Goal: Task Accomplishment & Management: Complete application form

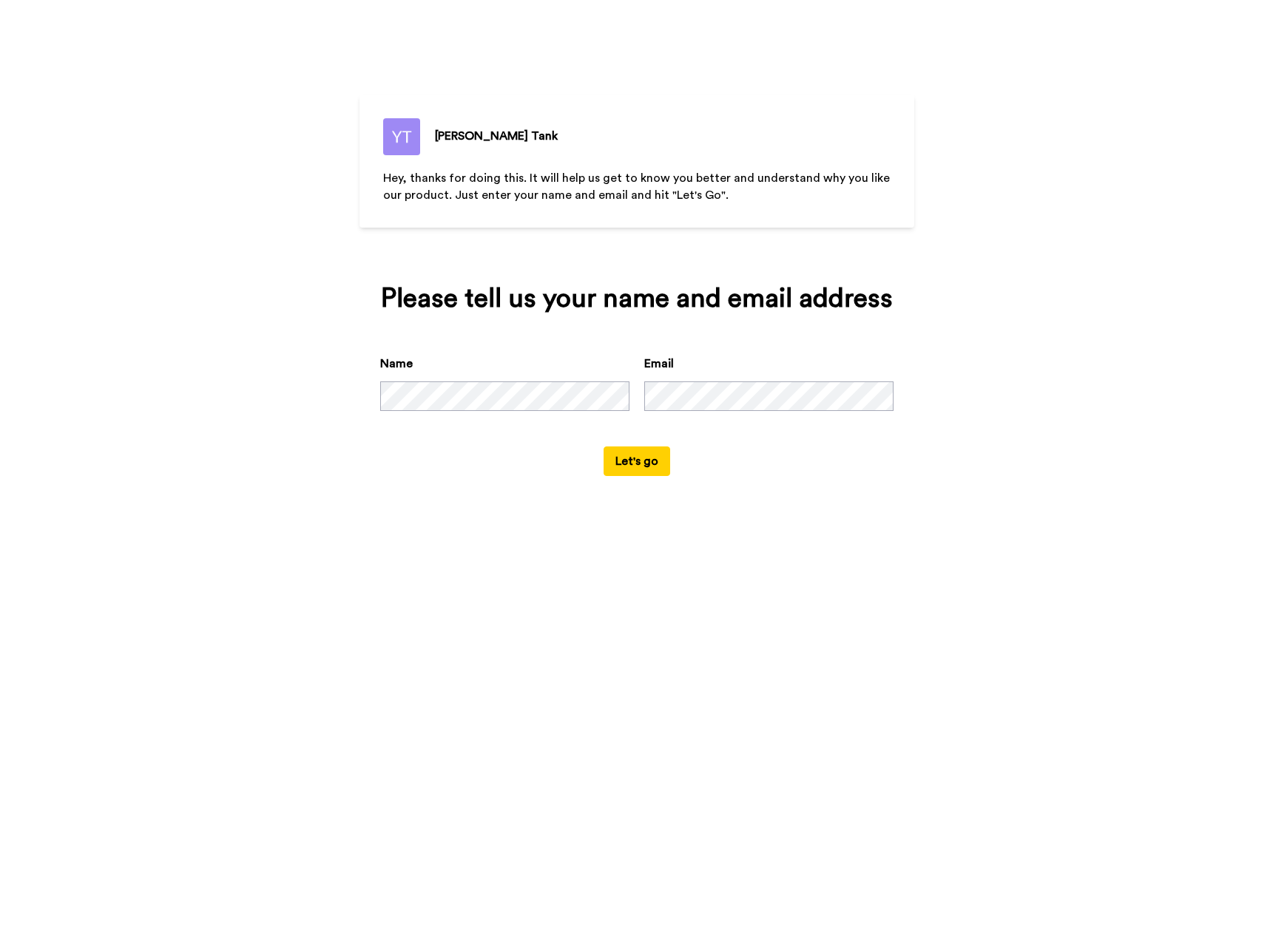
click at [630, 472] on button "Let's go" at bounding box center [636, 461] width 67 height 30
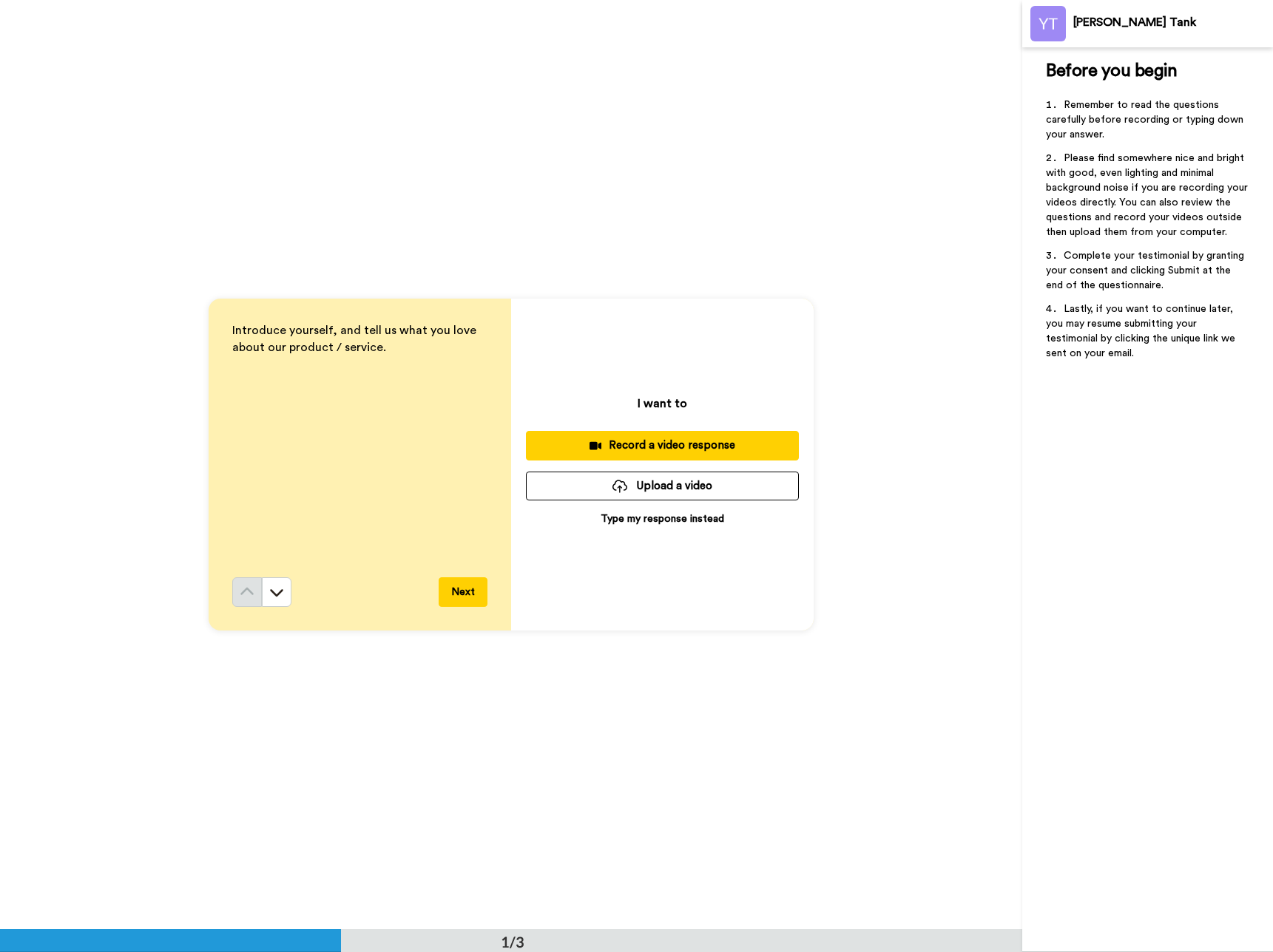
click at [656, 440] on div "Record a video response" at bounding box center [663, 445] width 249 height 15
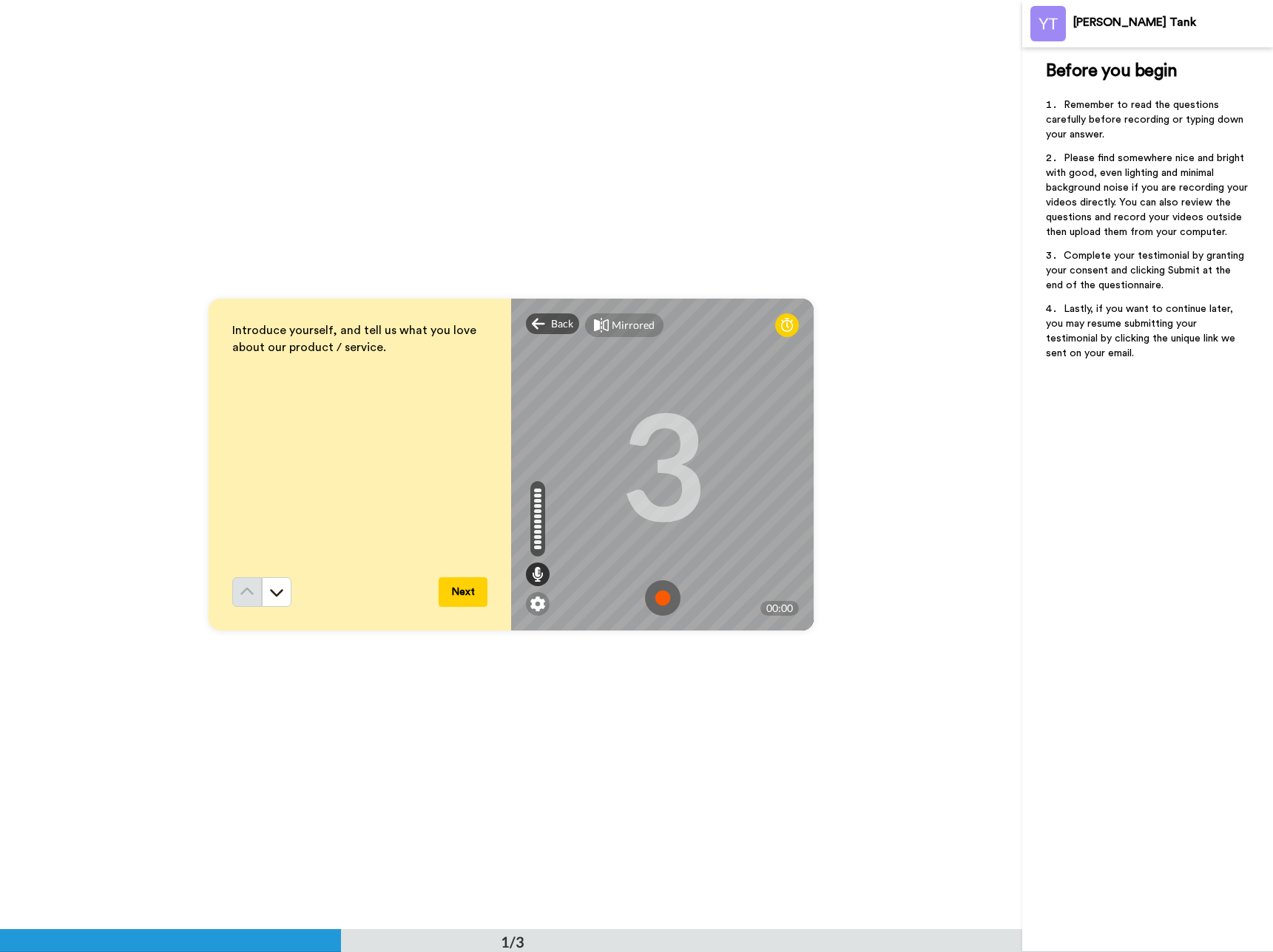
click at [455, 593] on button "Next" at bounding box center [463, 592] width 49 height 30
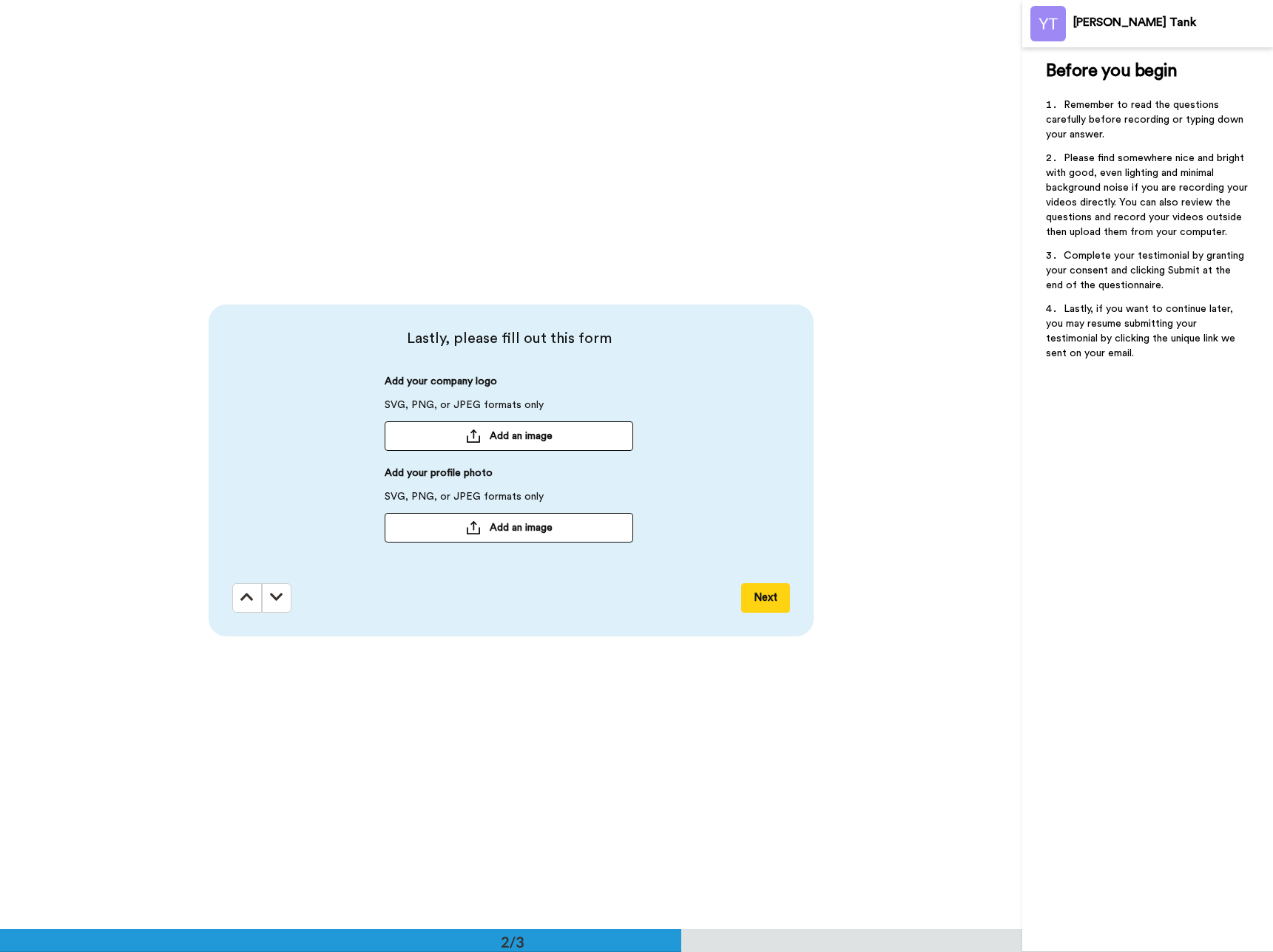
scroll to position [929, 0]
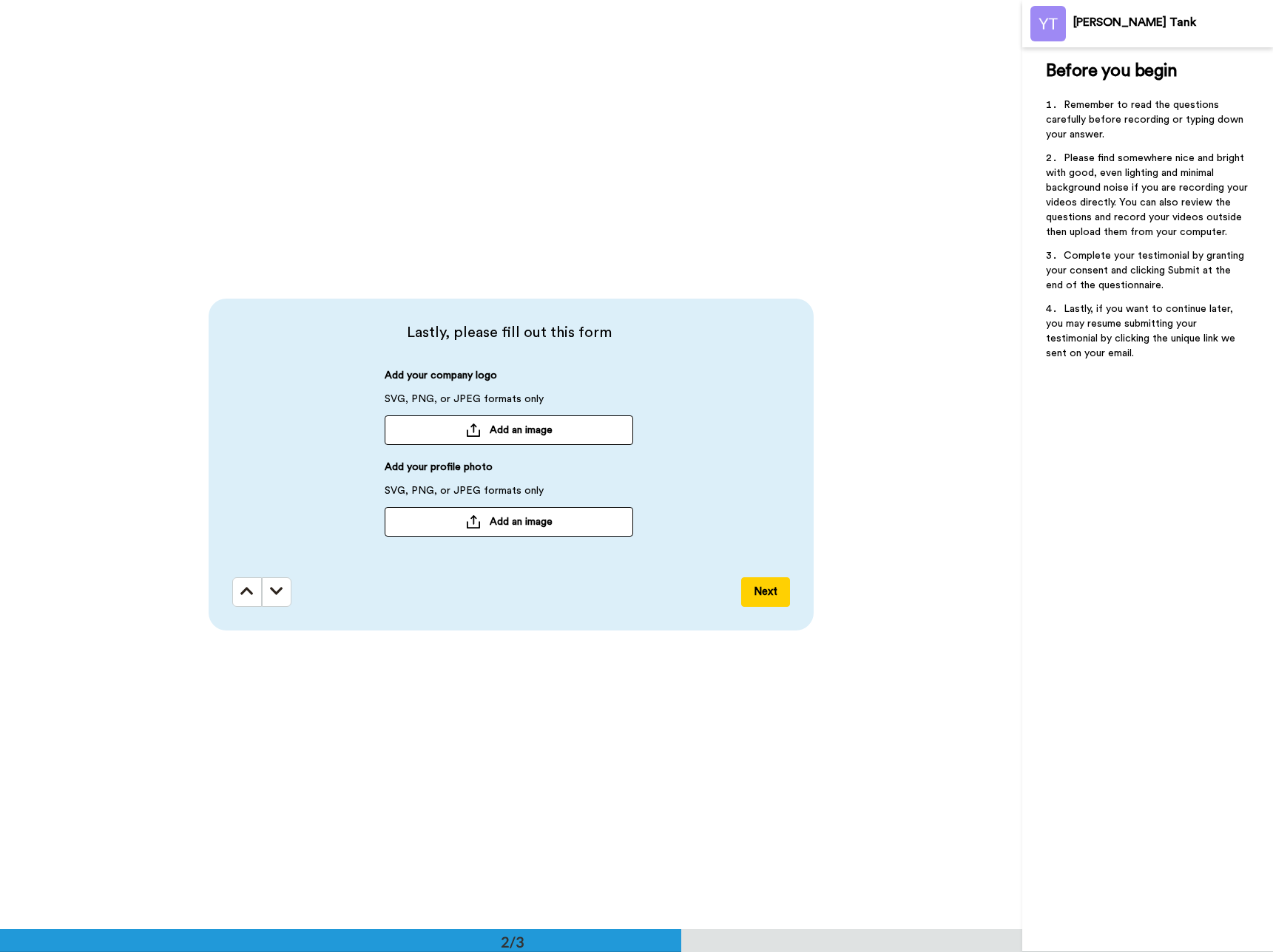
click at [770, 593] on button "Next" at bounding box center [766, 592] width 49 height 30
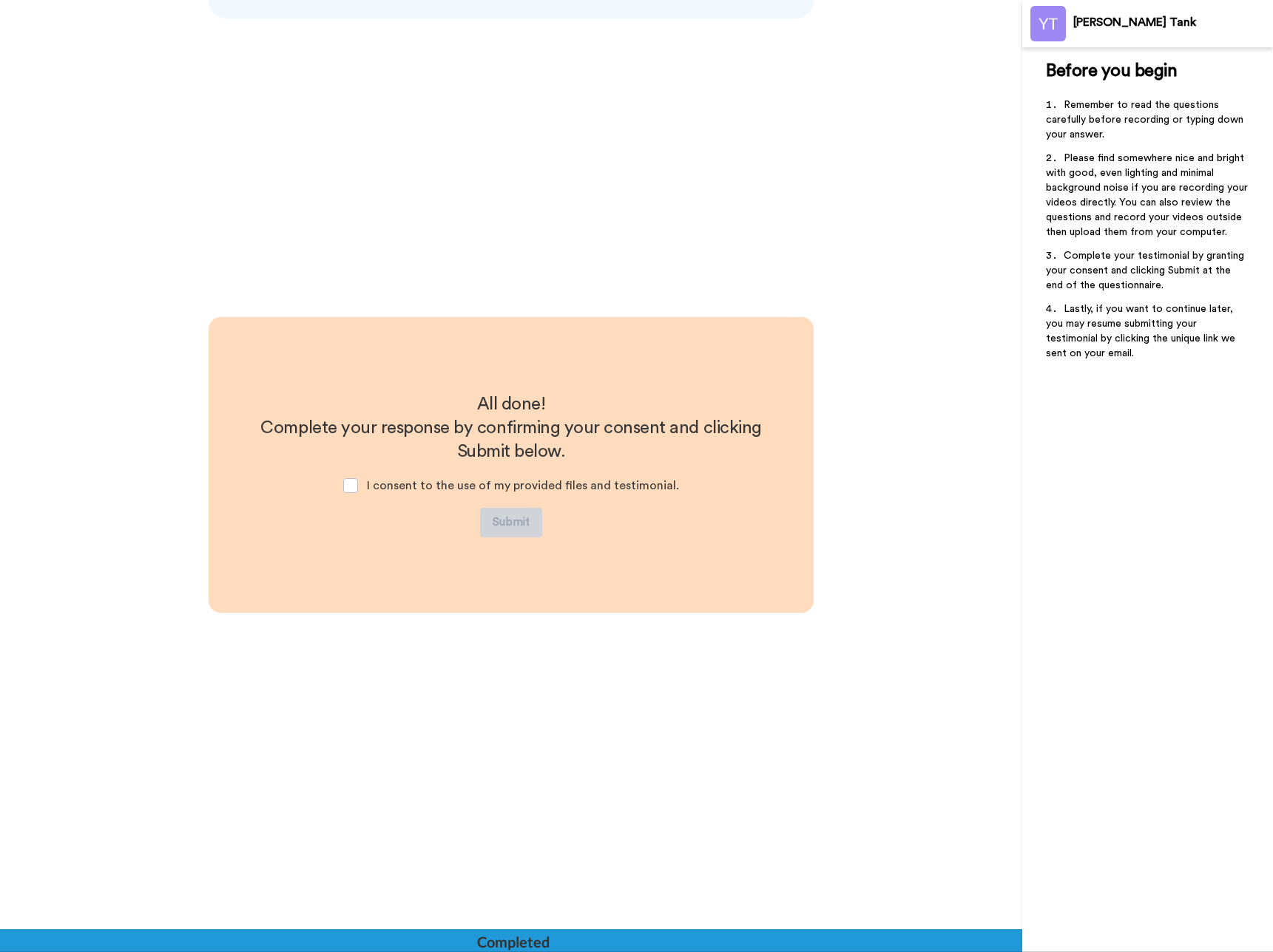
scroll to position [1542, 0]
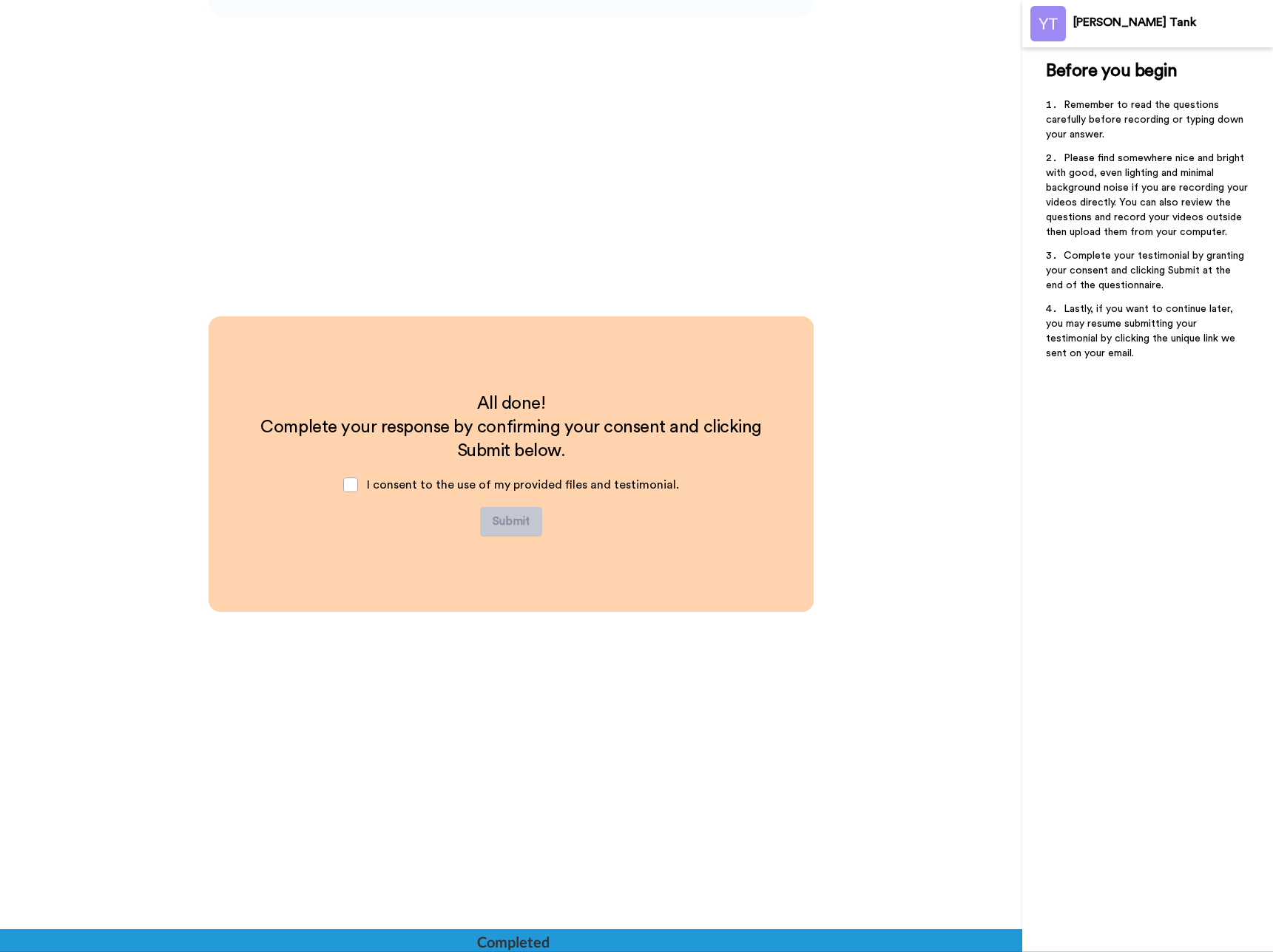
click at [366, 489] on div "I consent to the use of my provided files and testimonial." at bounding box center [511, 485] width 360 height 44
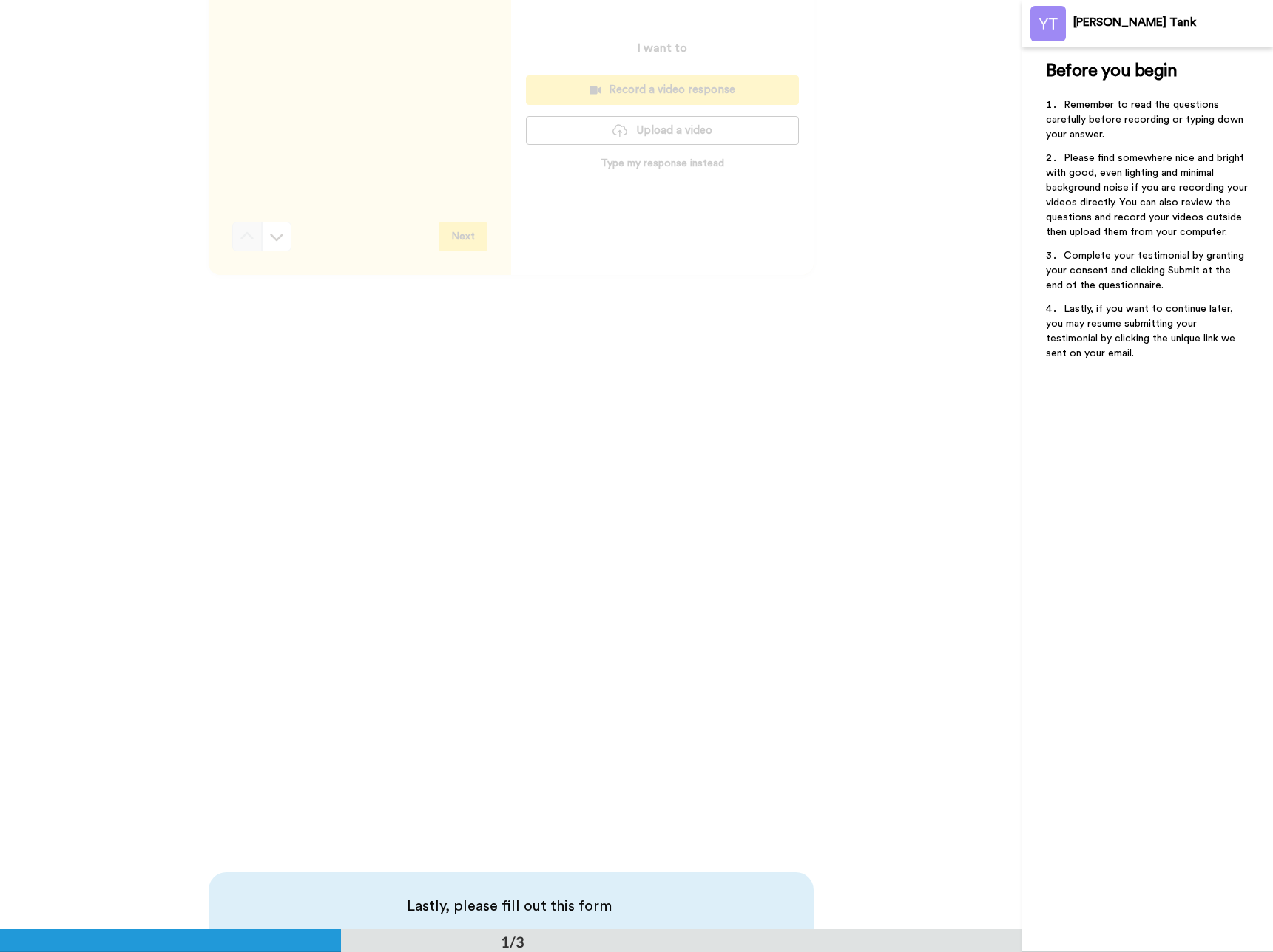
scroll to position [0, 0]
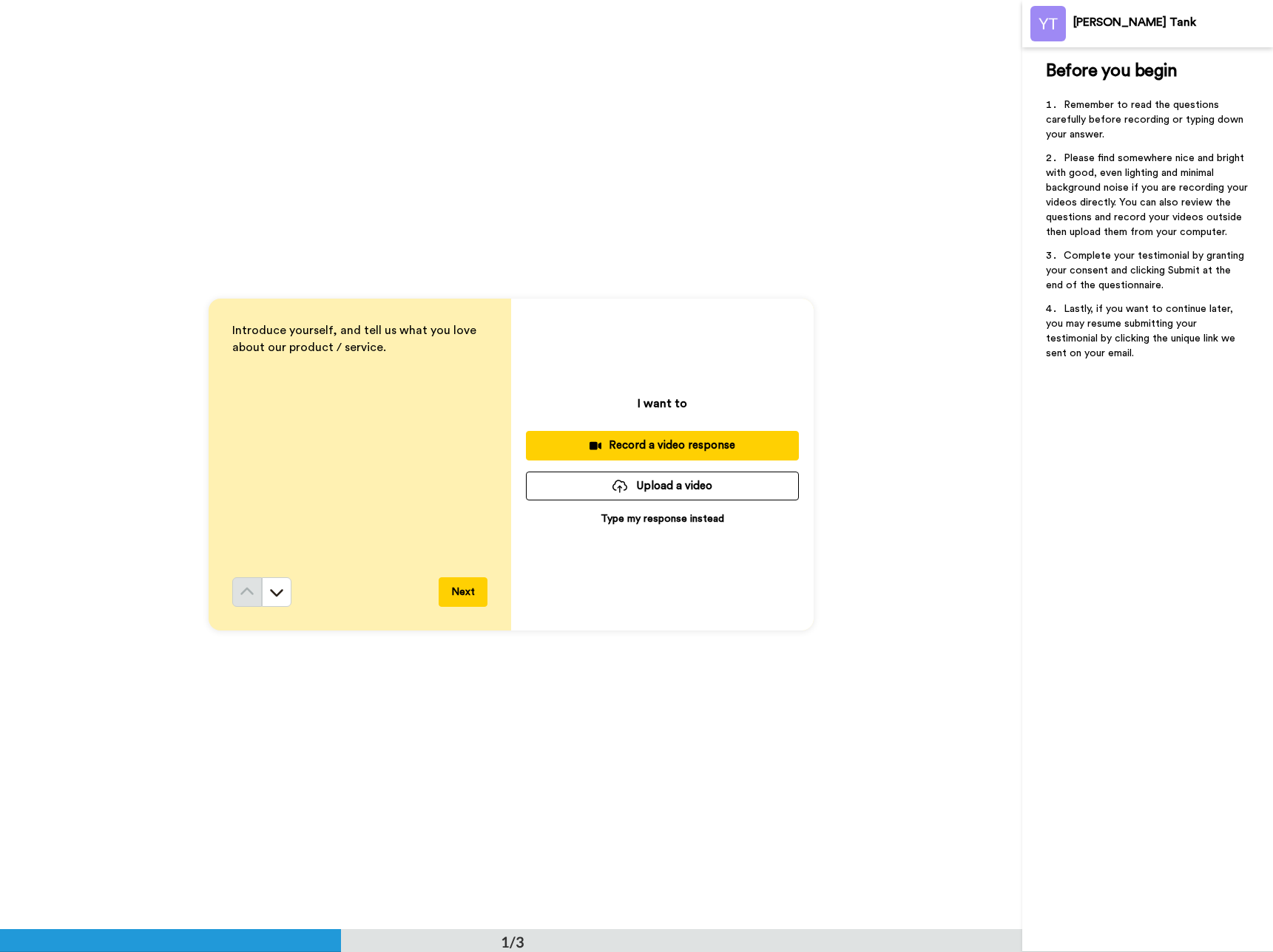
click at [539, 449] on div "Record a video response" at bounding box center [663, 445] width 249 height 15
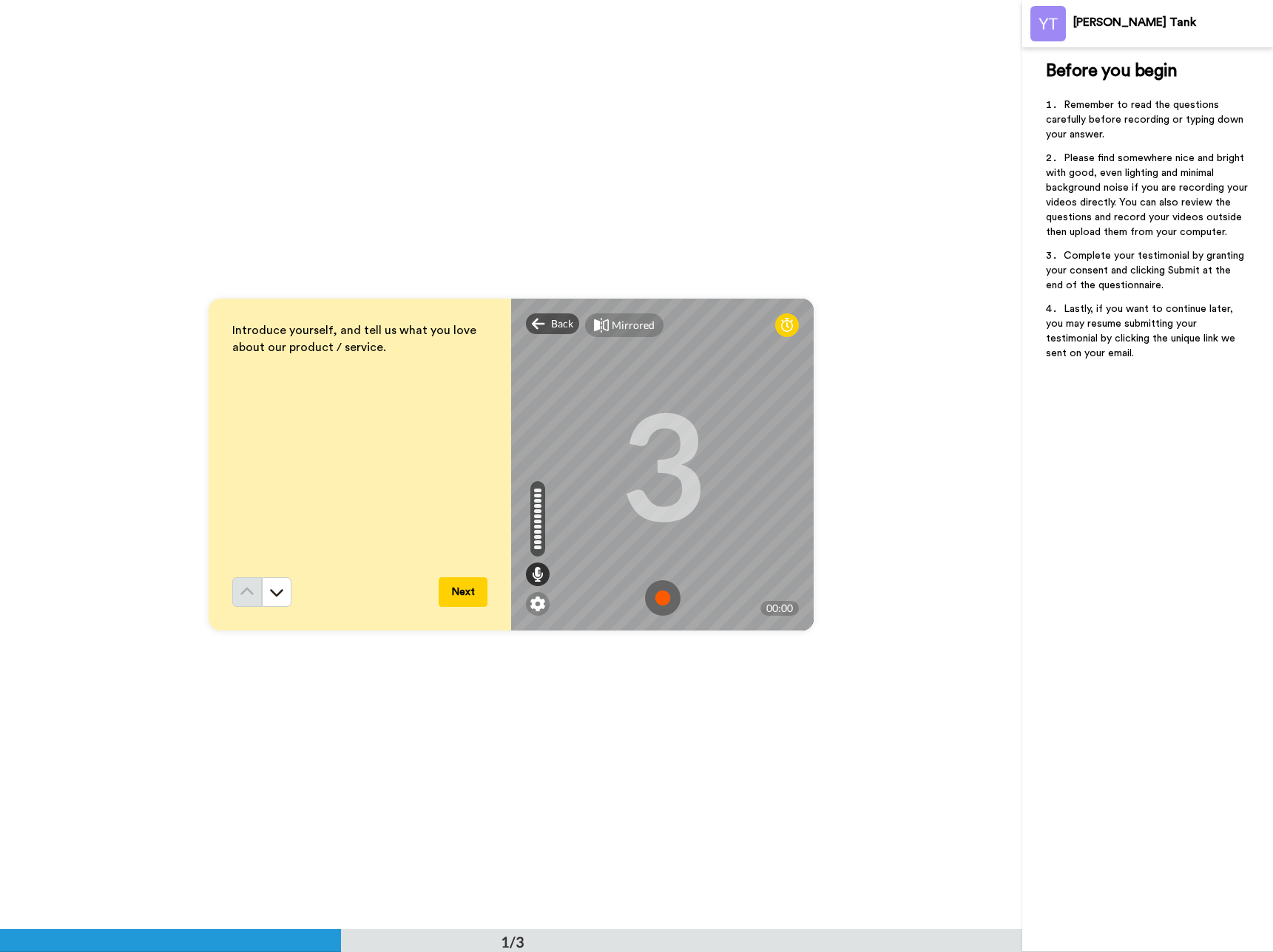
click at [669, 593] on img at bounding box center [663, 598] width 35 height 35
click at [661, 599] on img at bounding box center [663, 598] width 35 height 35
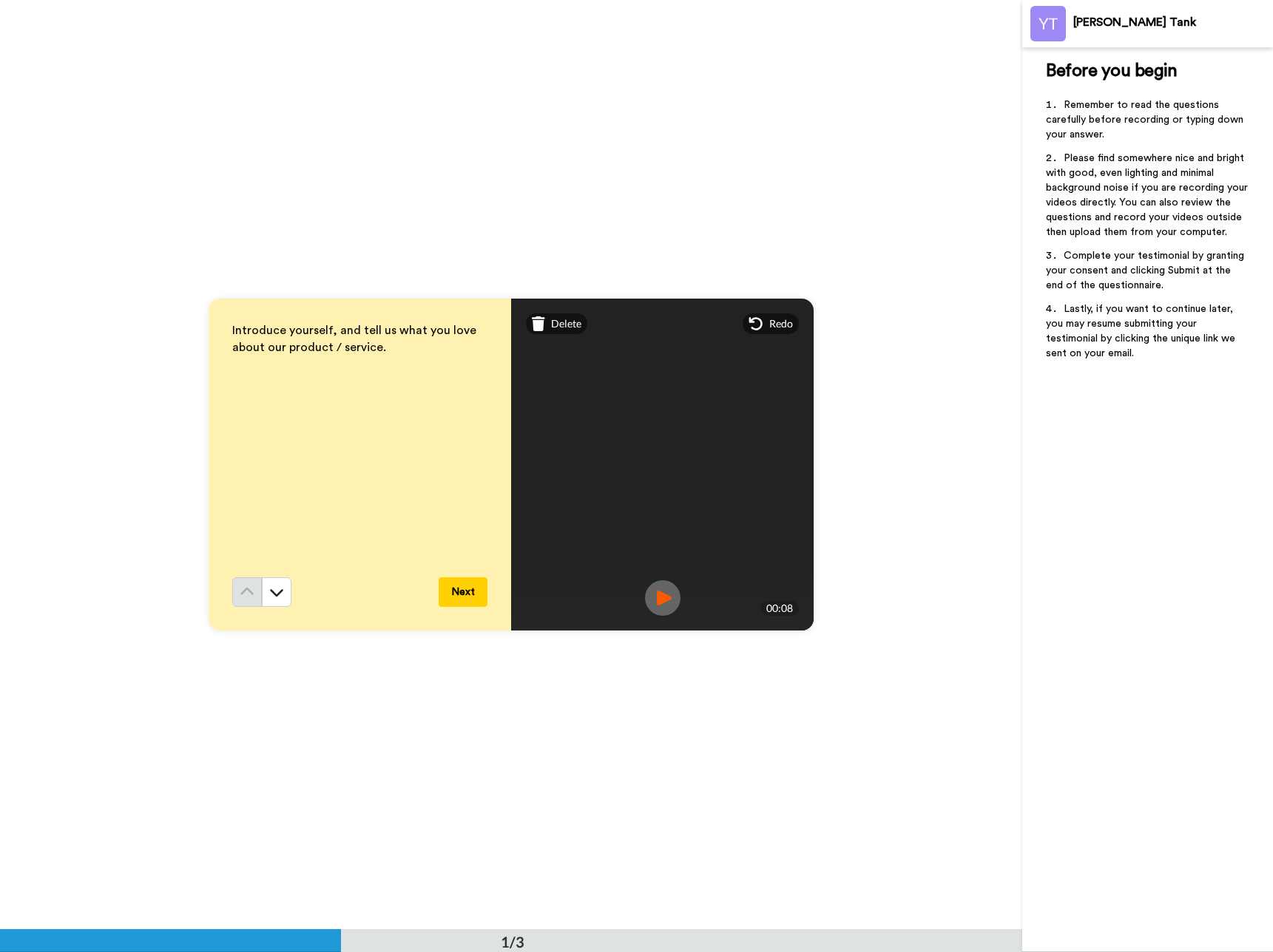
click at [454, 591] on button "Next" at bounding box center [463, 592] width 49 height 30
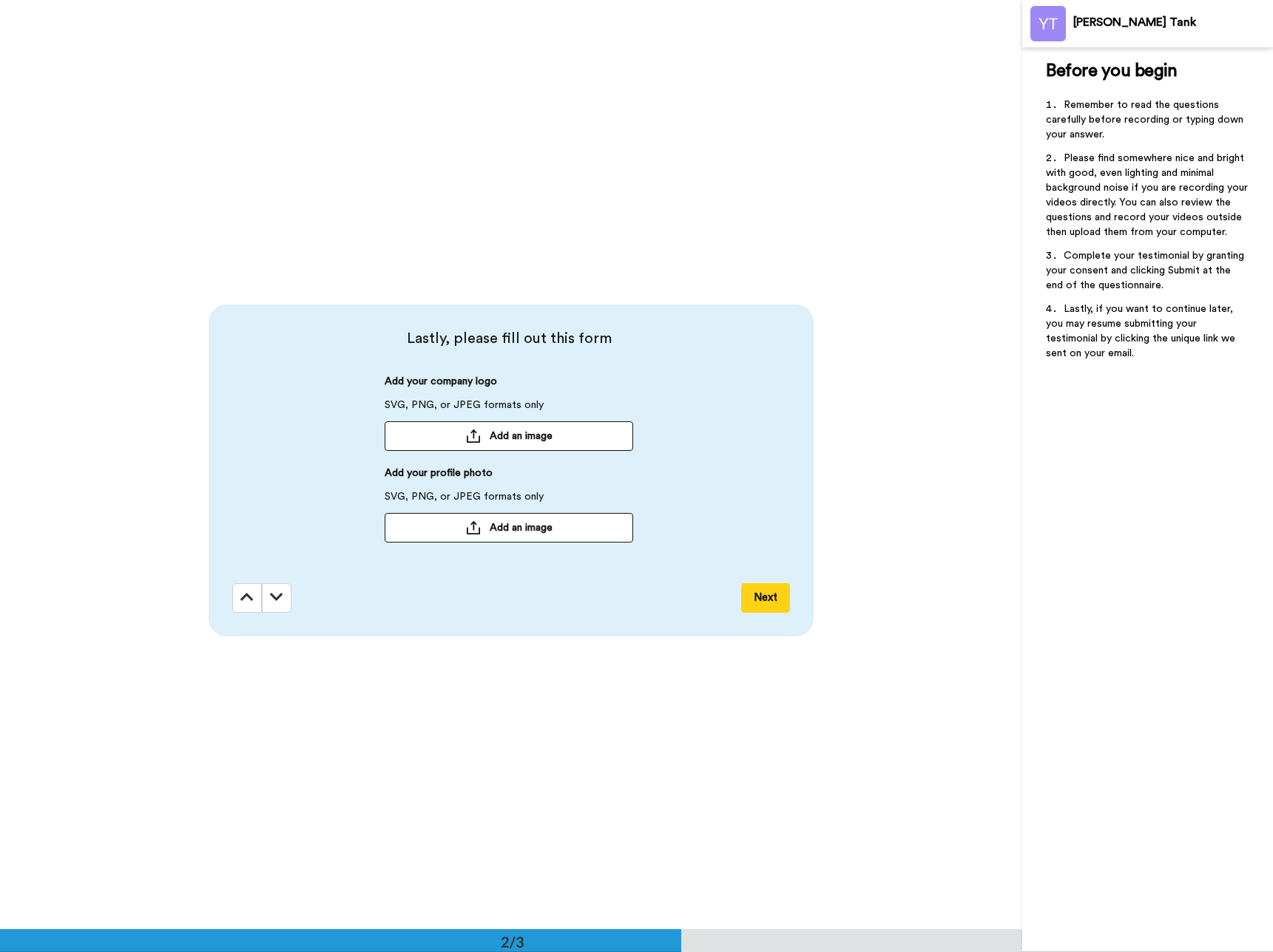
scroll to position [929, 0]
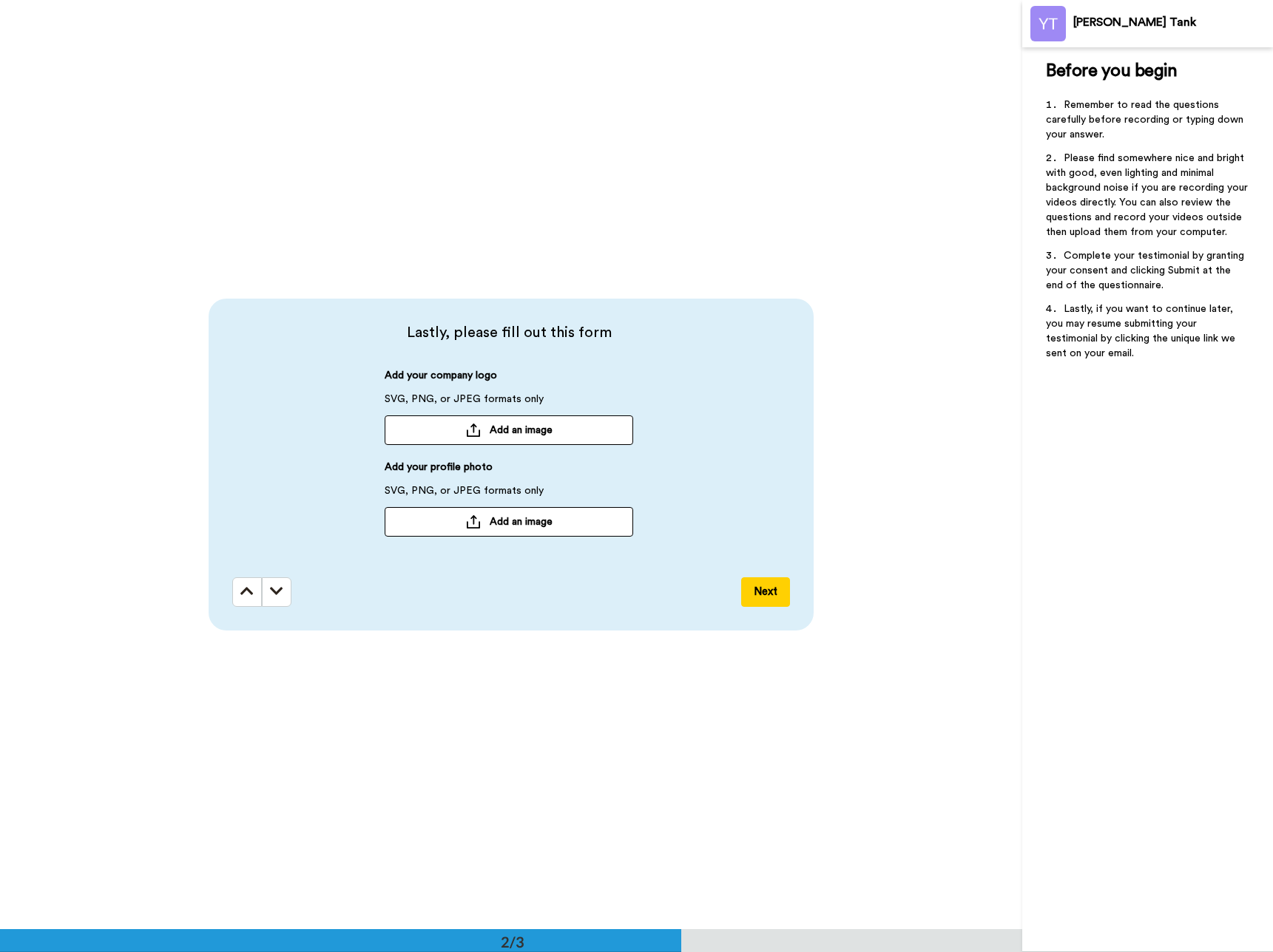
click at [761, 586] on button "Next" at bounding box center [766, 592] width 49 height 30
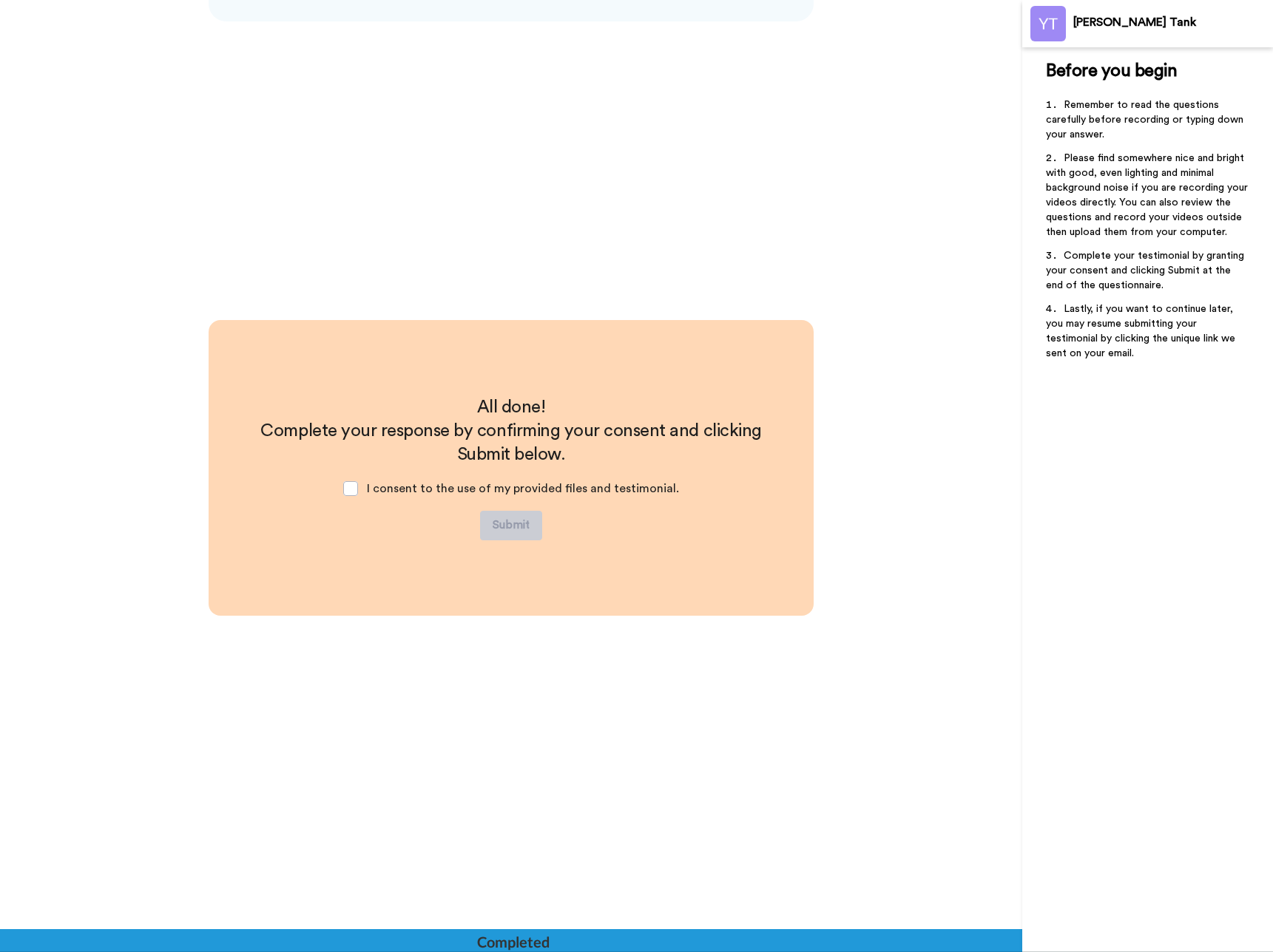
scroll to position [1542, 0]
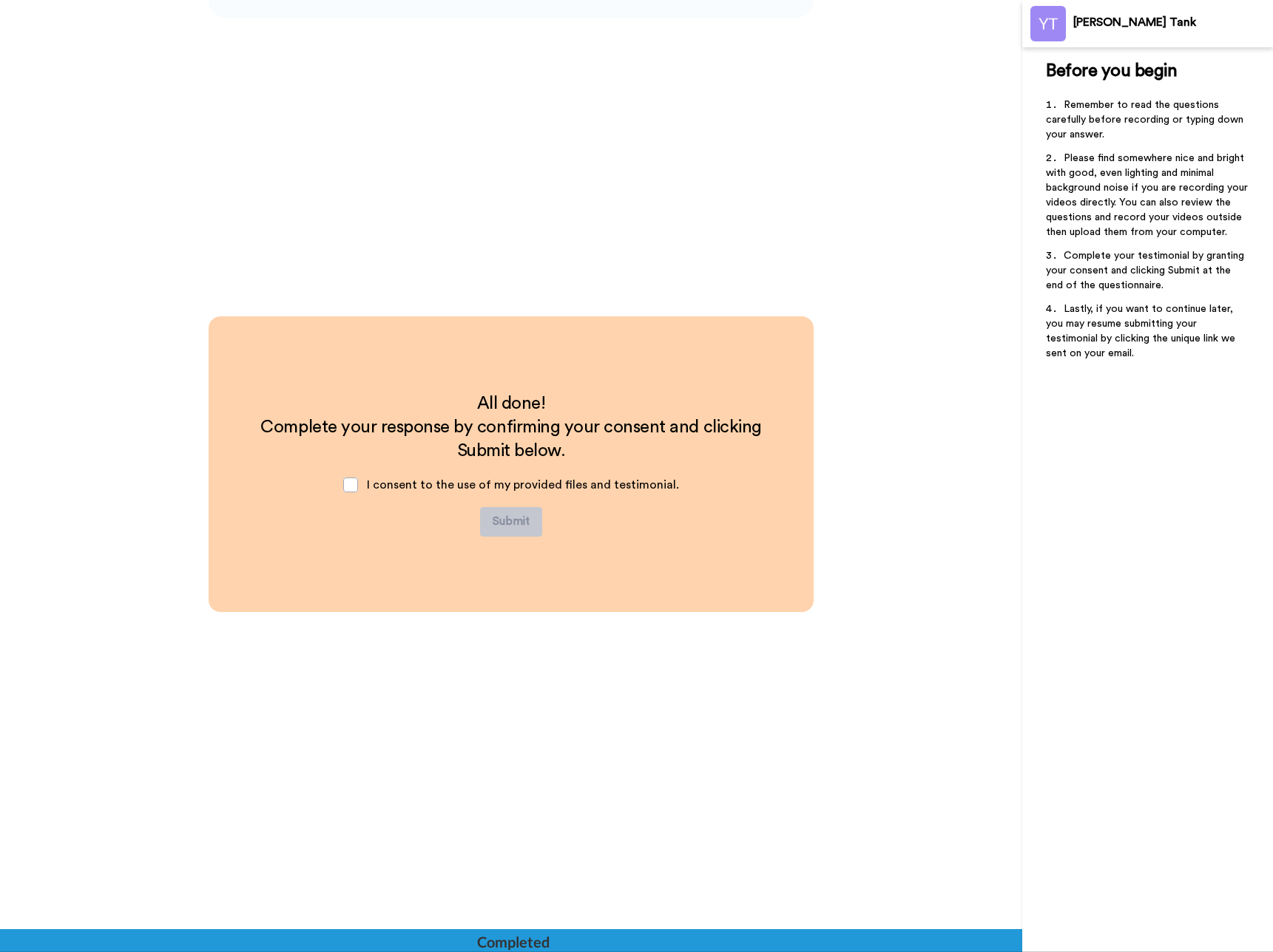
click at [411, 489] on span "I consent to the use of my provided files and testimonial." at bounding box center [523, 484] width 312 height 11
click at [353, 482] on span at bounding box center [350, 484] width 15 height 15
click at [527, 520] on button "Submit" at bounding box center [510, 521] width 62 height 30
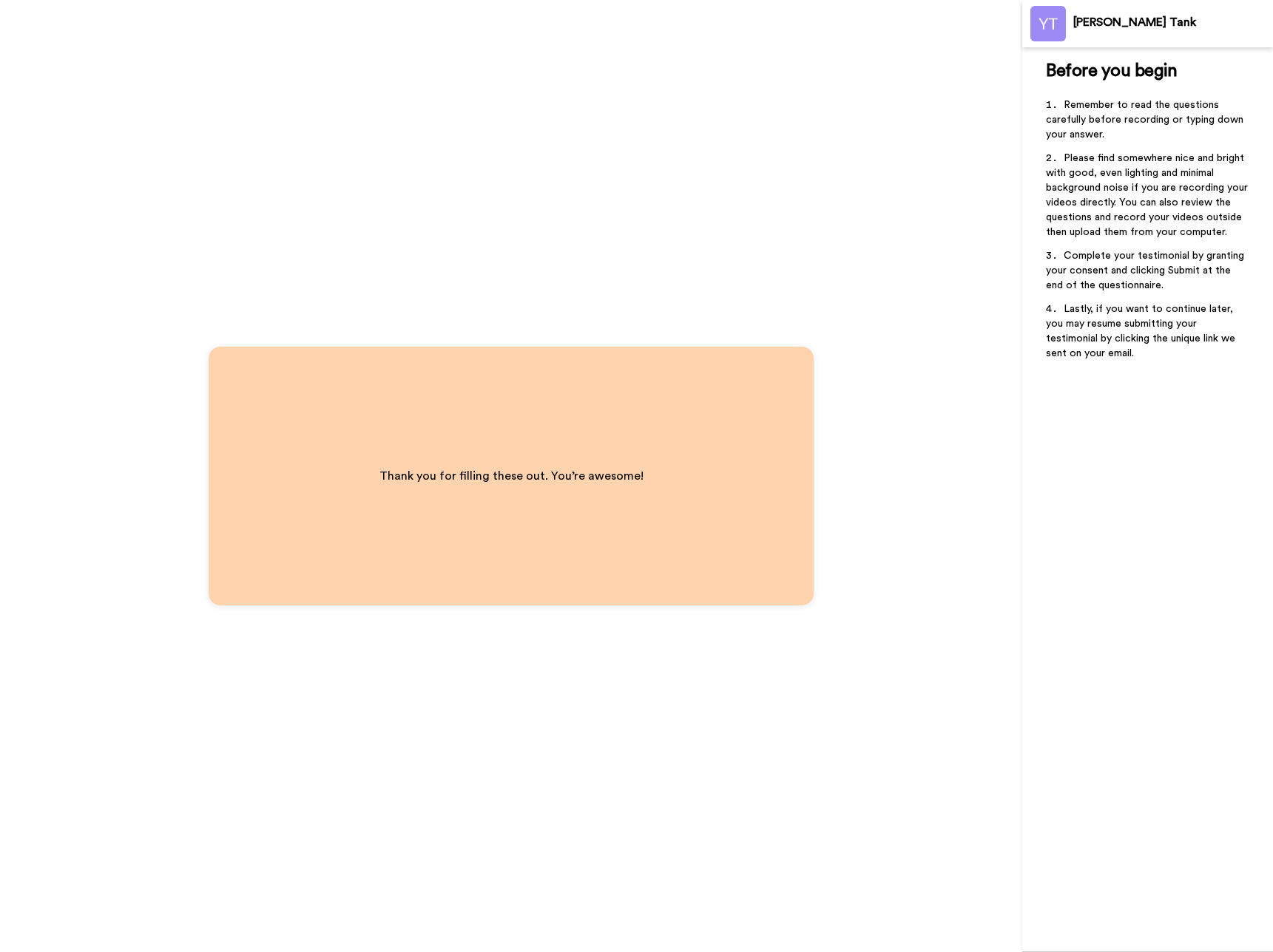
click at [504, 515] on div "Thank you for filling these out. You’re awesome!" at bounding box center [511, 476] width 323 height 80
